Goal: Task Accomplishment & Management: Manage account settings

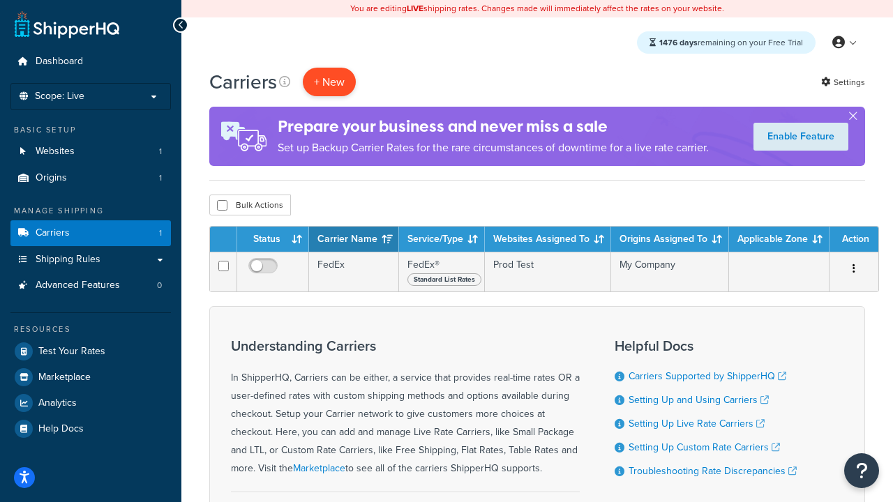
click at [329, 82] on button "+ New" at bounding box center [329, 82] width 53 height 29
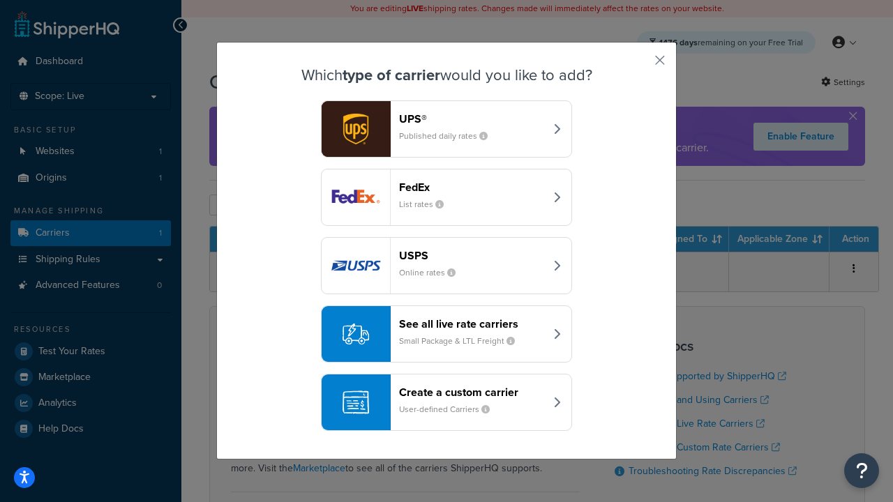
click at [446, 198] on div "FedEx List rates" at bounding box center [472, 197] width 146 height 33
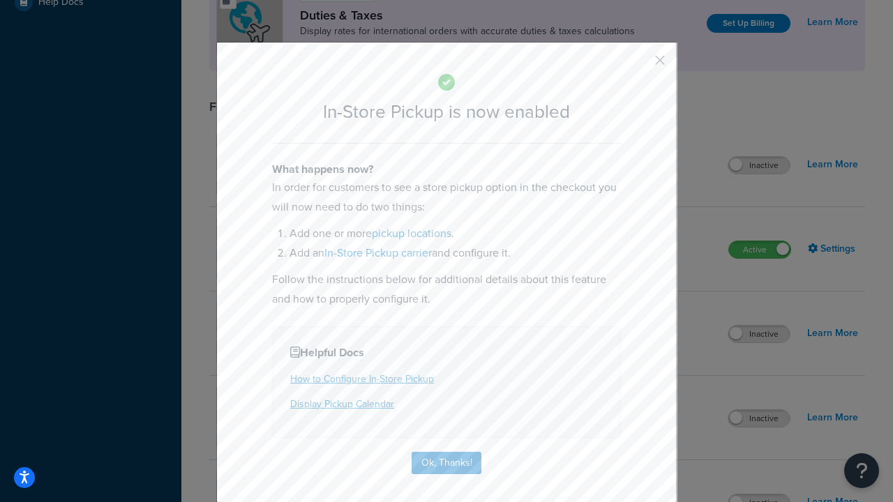
click at [639, 65] on button "button" at bounding box center [638, 64] width 3 height 3
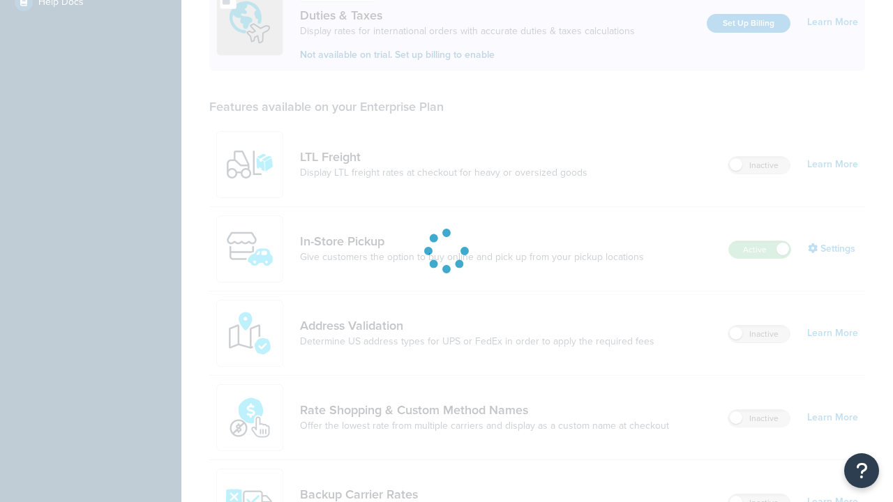
scroll to position [427, 0]
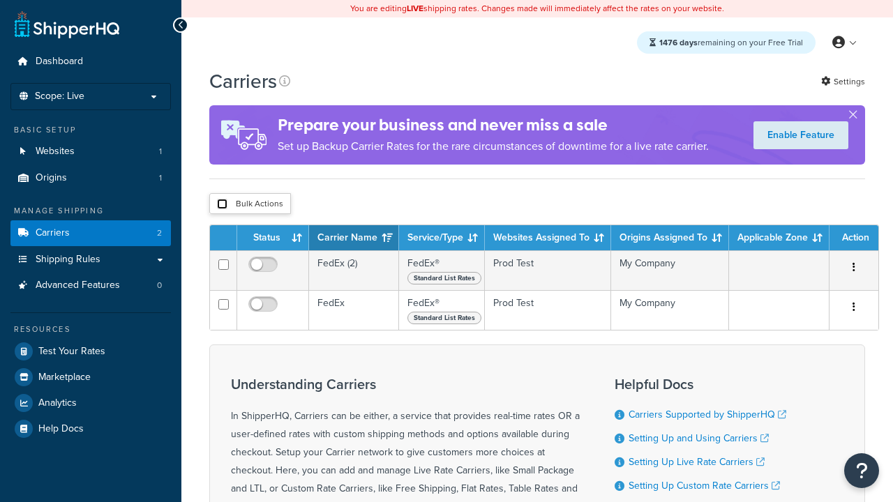
click at [222, 205] on input "checkbox" at bounding box center [222, 204] width 10 height 10
checkbox input "true"
click at [0, 0] on button "Delete" at bounding box center [0, 0] width 0 height 0
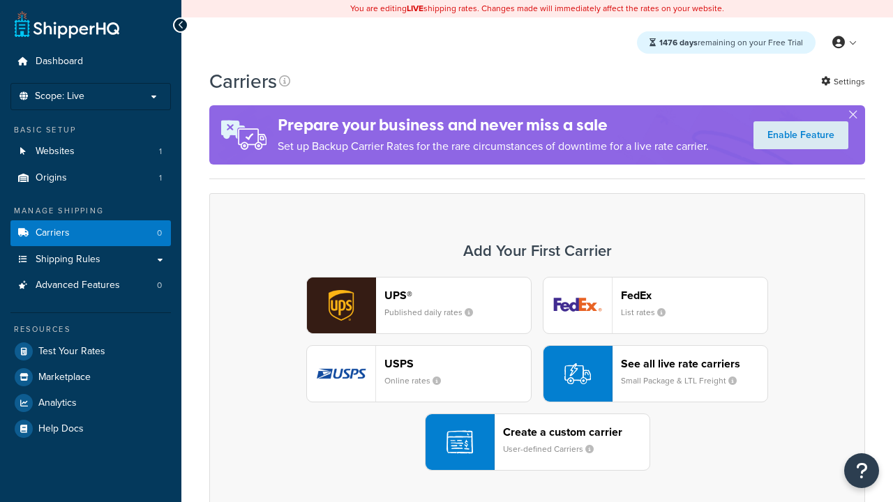
click at [537, 375] on div "UPS® Published daily rates FedEx List rates USPS Online rates See all live rate…" at bounding box center [537, 374] width 626 height 194
click at [694, 296] on header "FedEx" at bounding box center [694, 295] width 146 height 13
